Goal: Check status: Check status

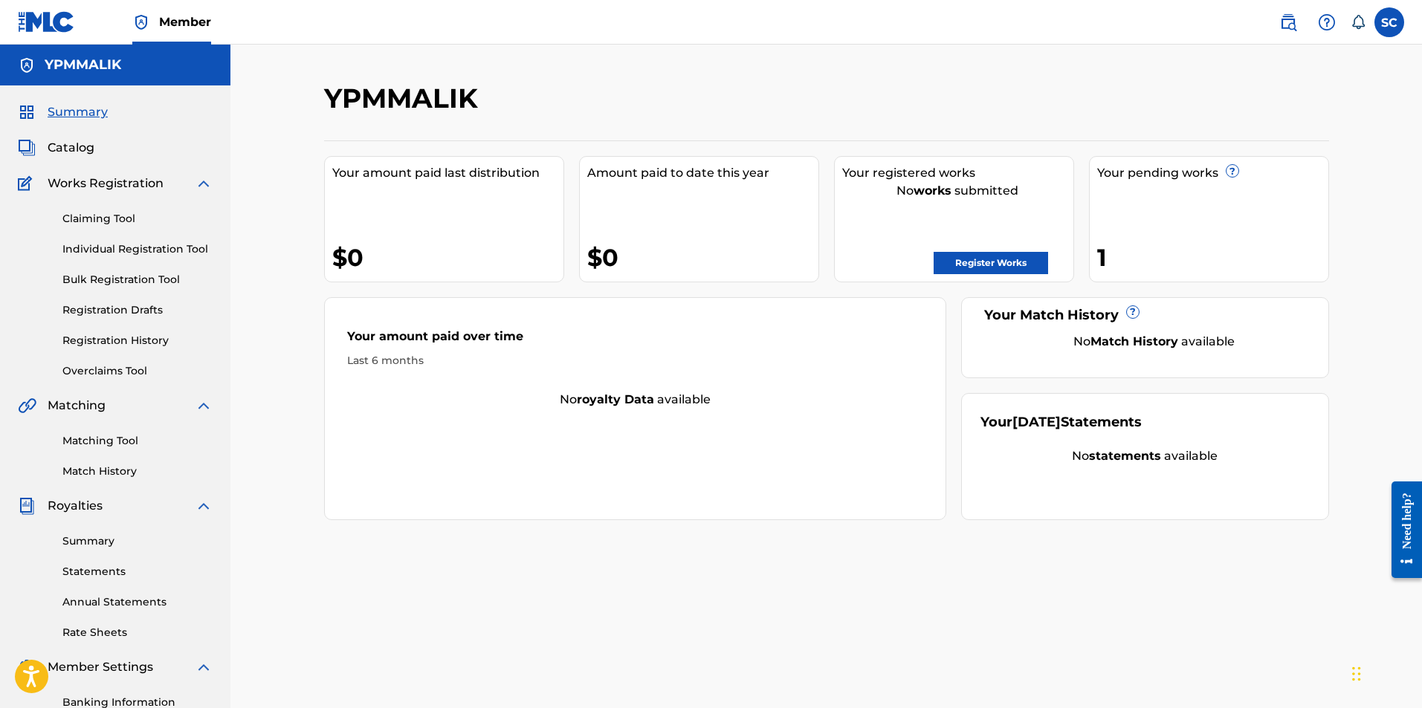
click at [141, 248] on link "Individual Registration Tool" at bounding box center [137, 250] width 150 height 16
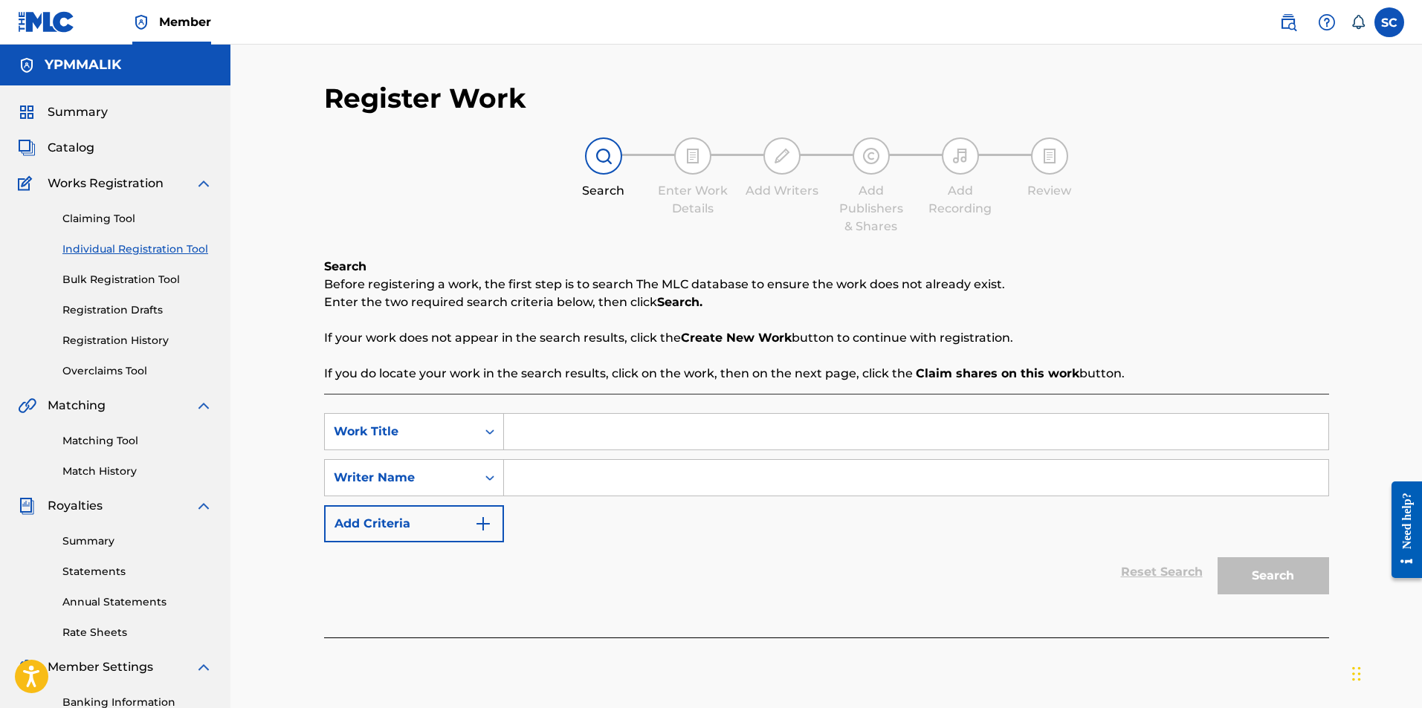
click at [135, 215] on link "Claiming Tool" at bounding box center [137, 219] width 150 height 16
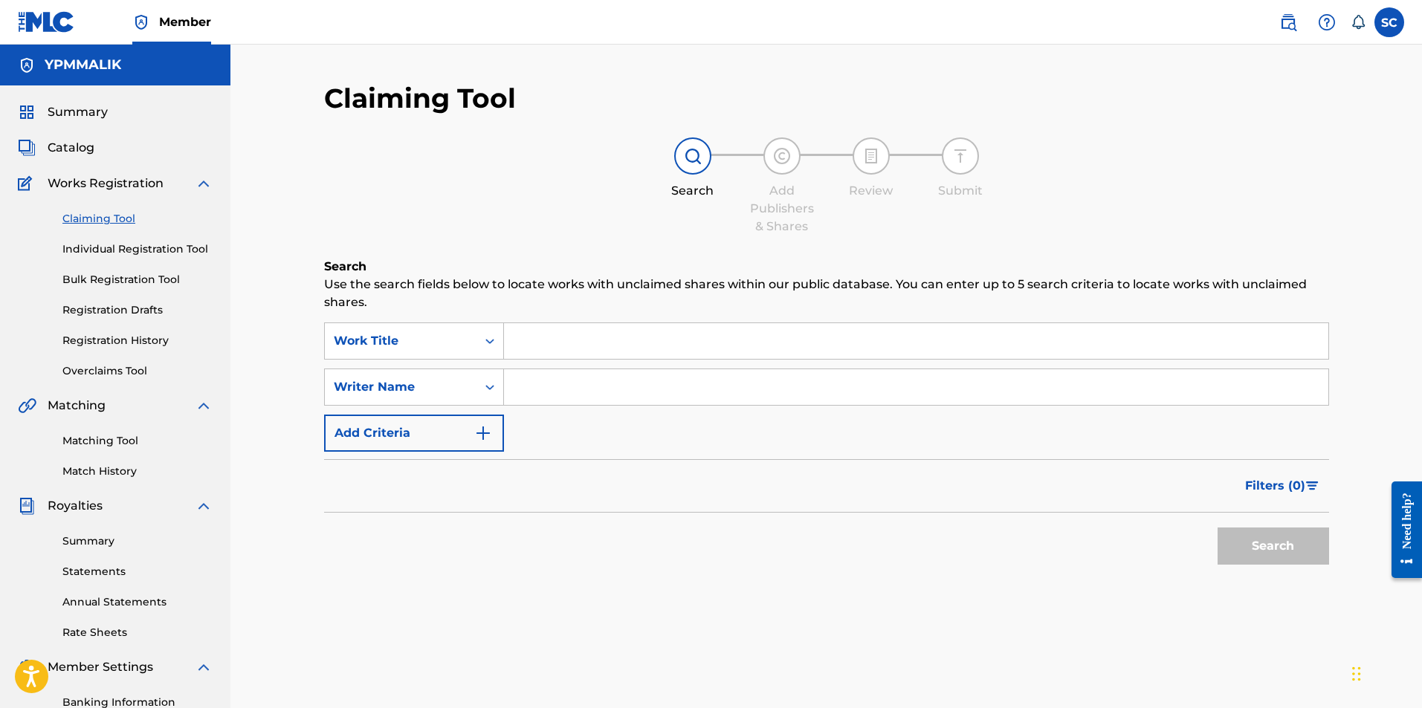
click at [109, 342] on link "Registration History" at bounding box center [137, 341] width 150 height 16
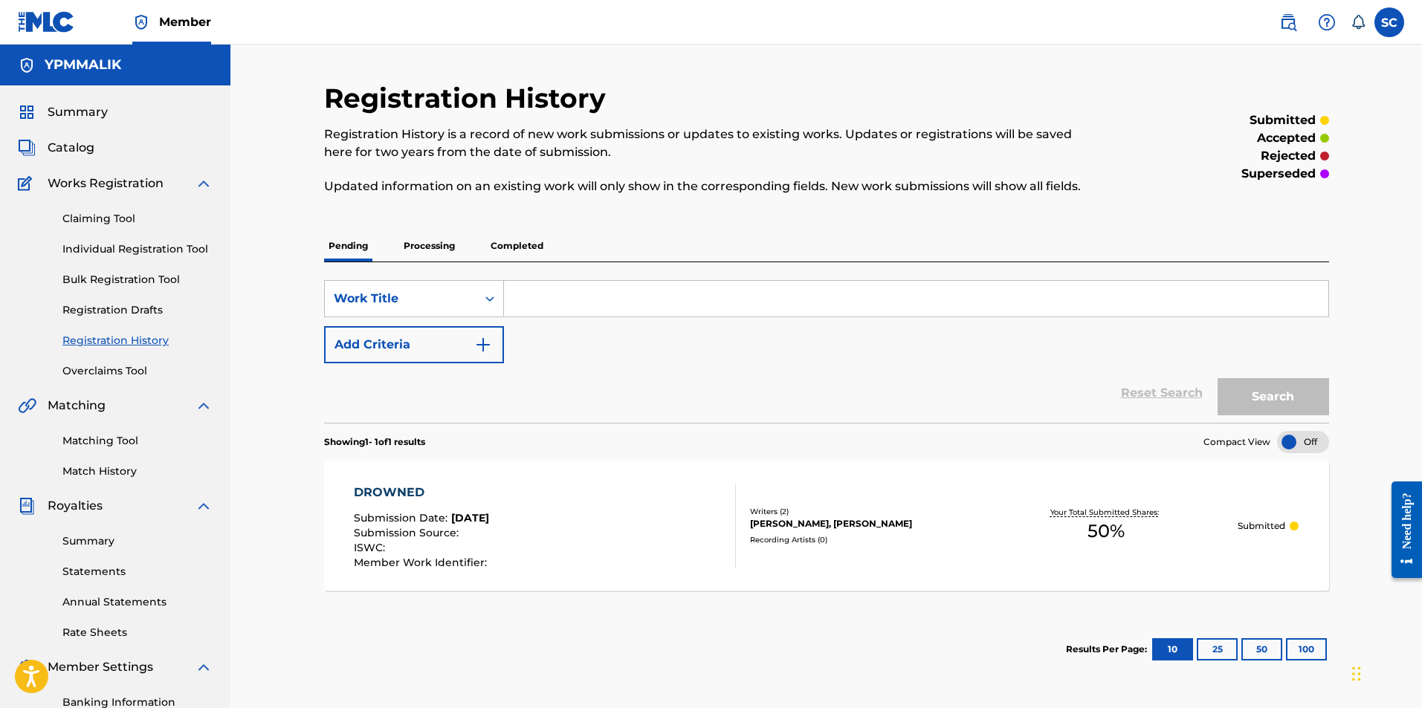
click at [880, 488] on div "DROWNED Submission Date : Aug 20, 2025 Submission Source : ISWC : Member Work I…" at bounding box center [826, 526] width 1005 height 130
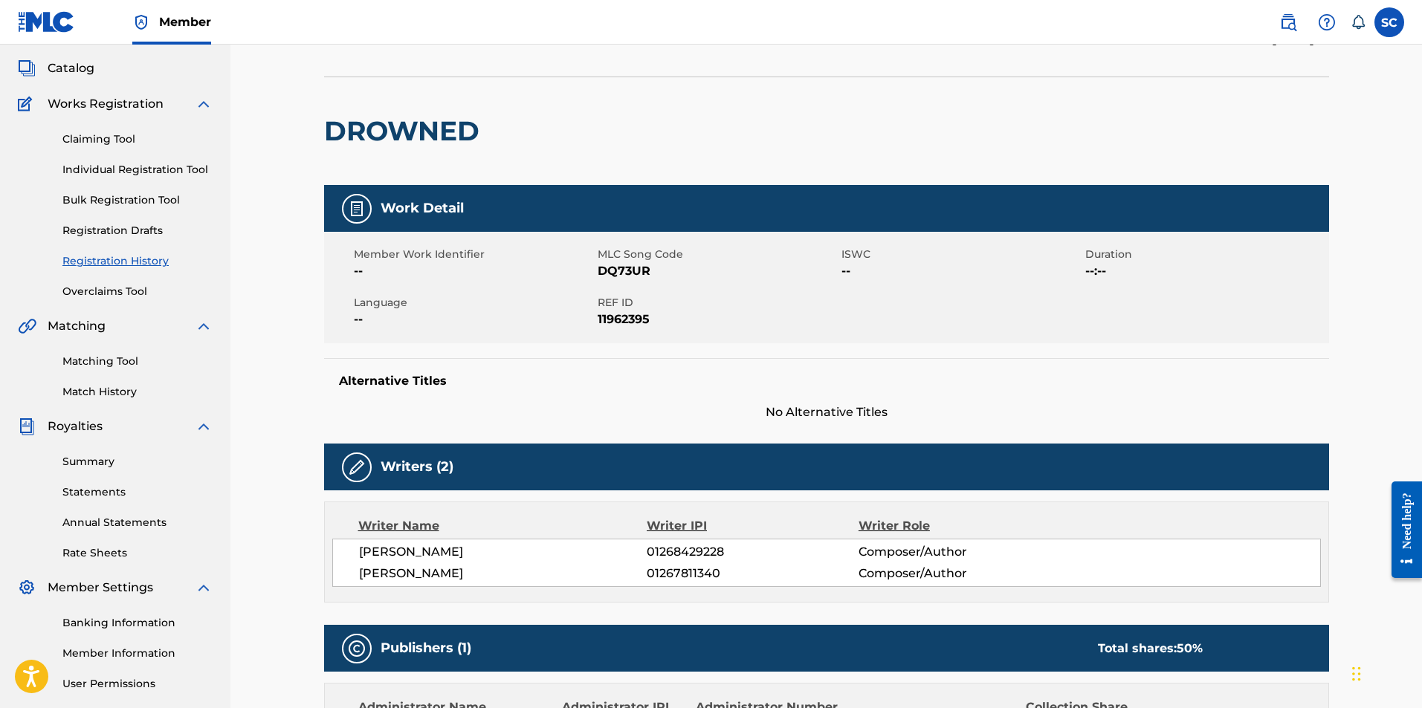
scroll to position [74, 0]
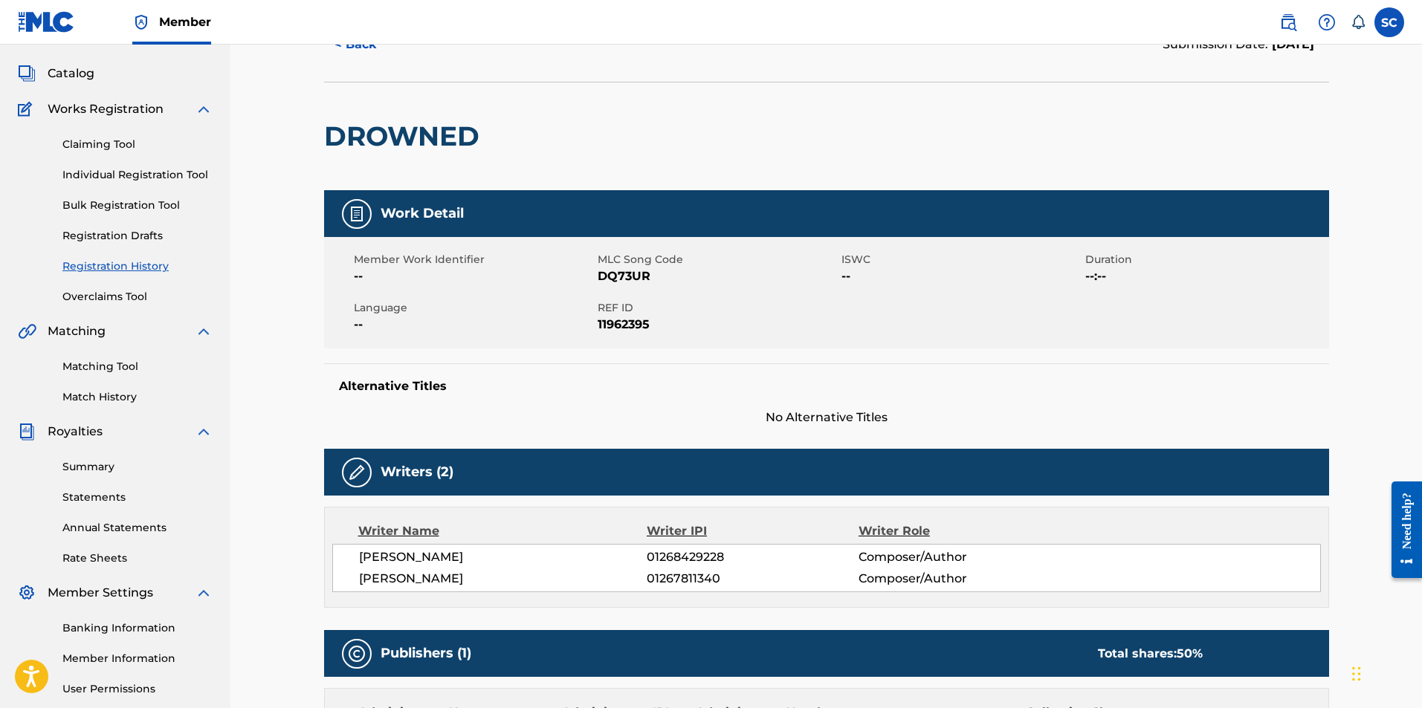
click at [682, 413] on span "No Alternative Titles" at bounding box center [826, 418] width 1005 height 18
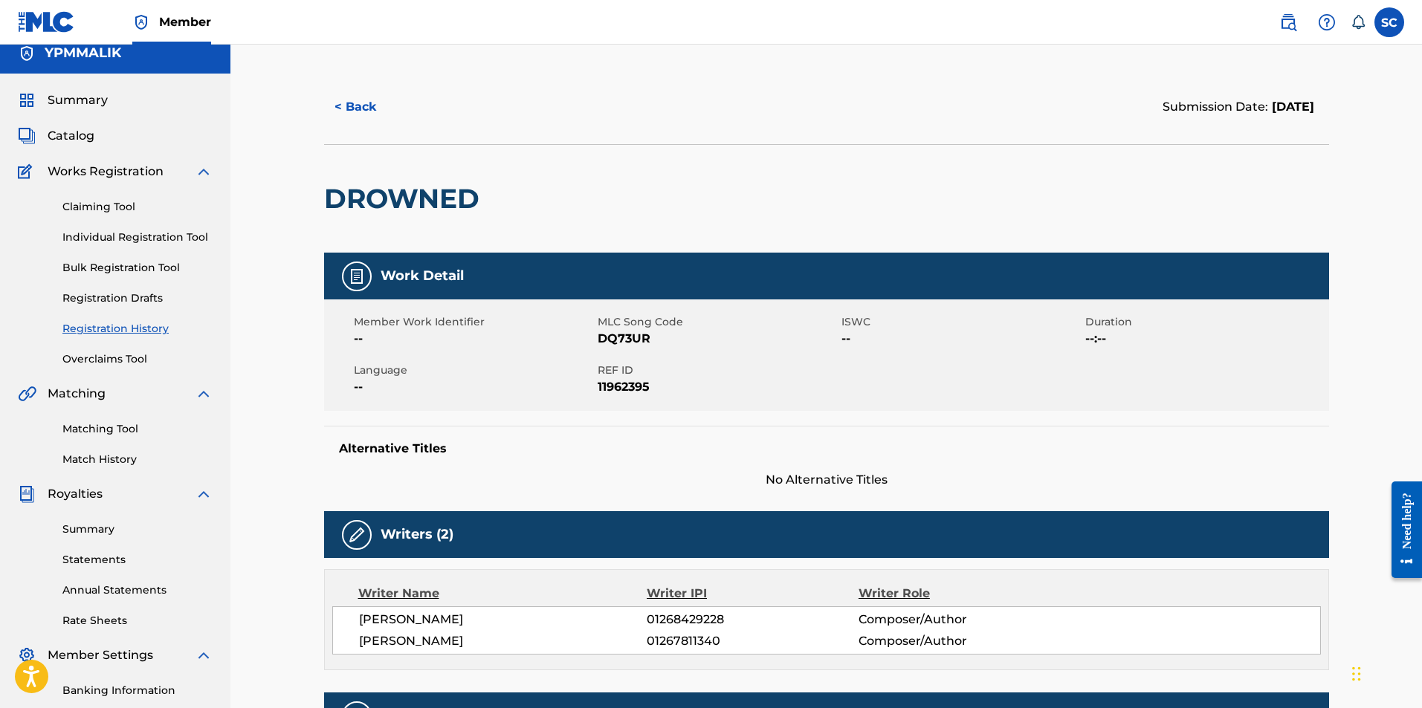
scroll to position [0, 0]
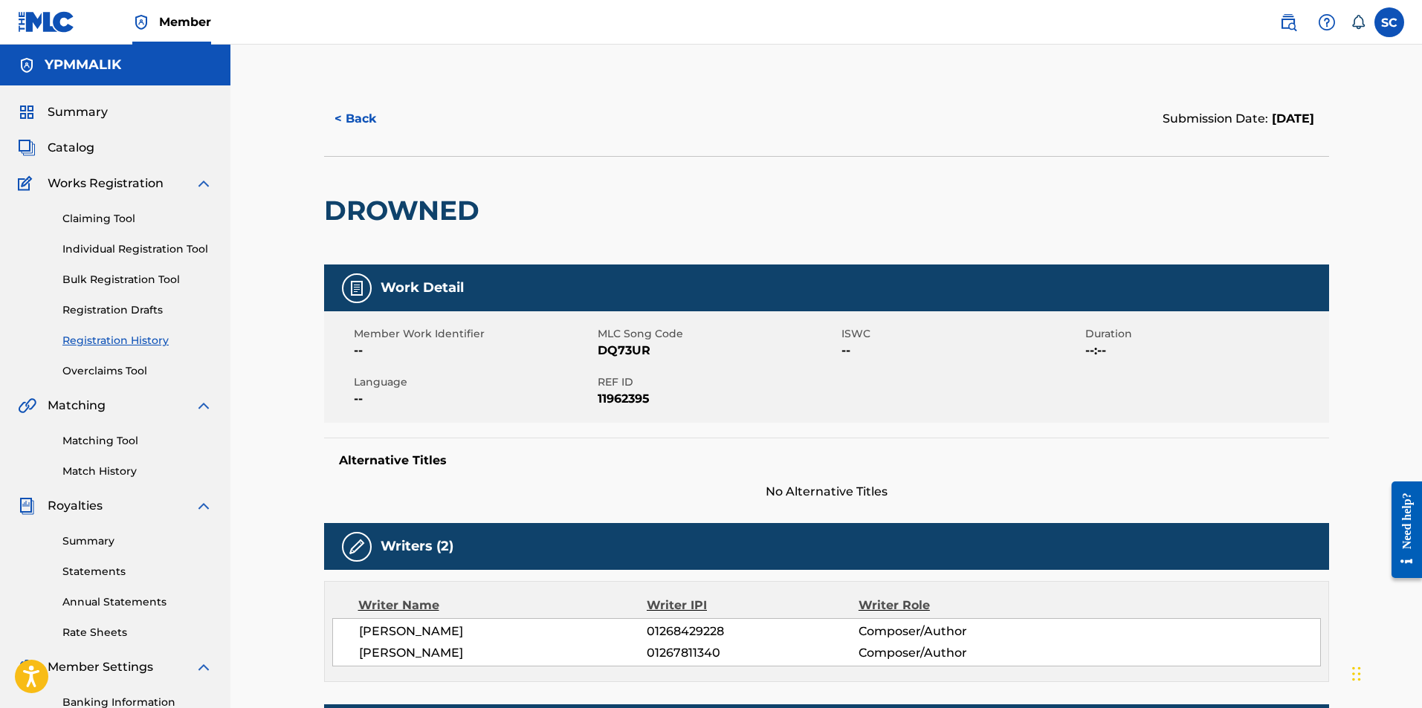
click at [347, 120] on button "< Back" at bounding box center [368, 118] width 89 height 37
